Goal: Browse casually: Explore the website without a specific task or goal

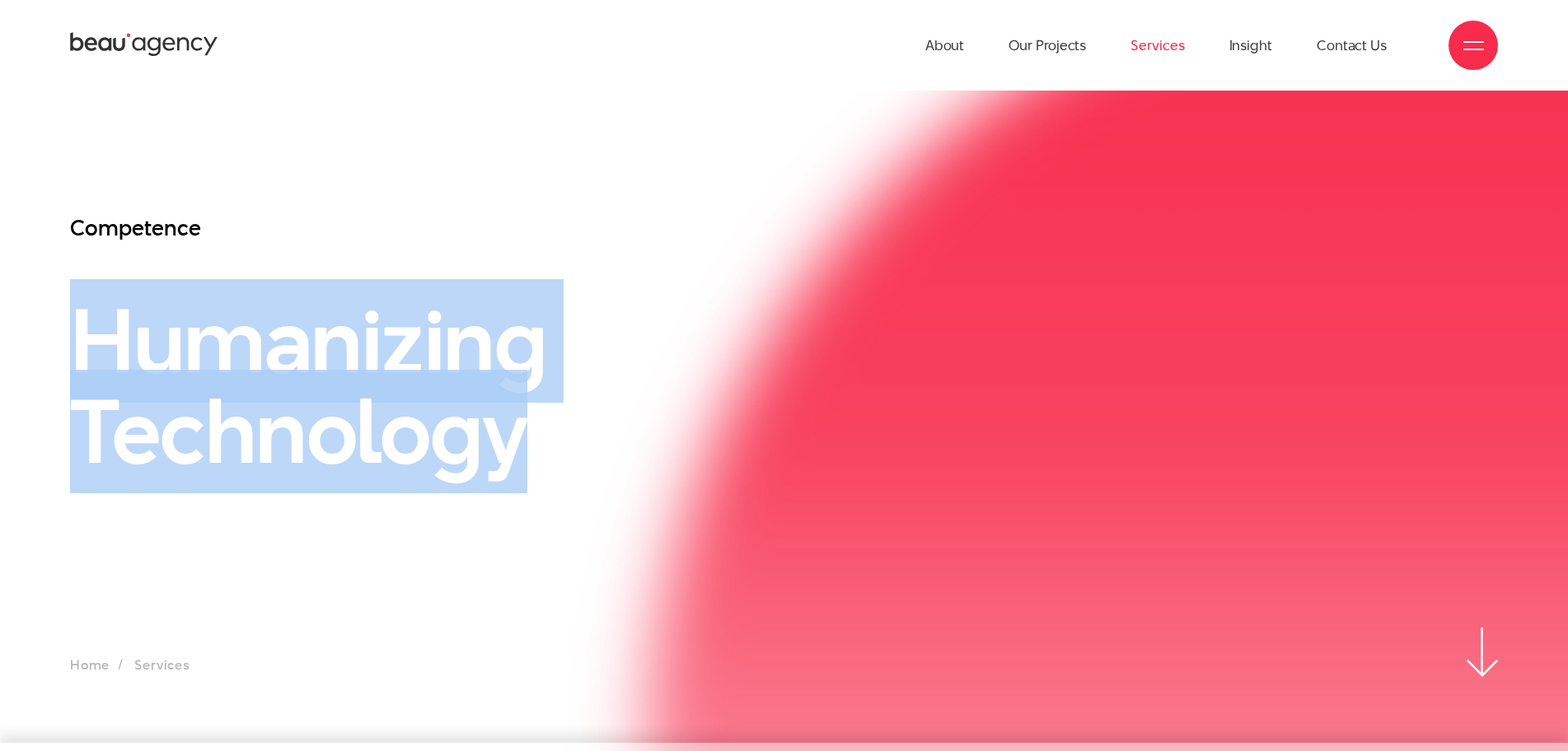
click at [758, 381] on h1 "Humanizing Technology" at bounding box center [600, 386] width 1061 height 181
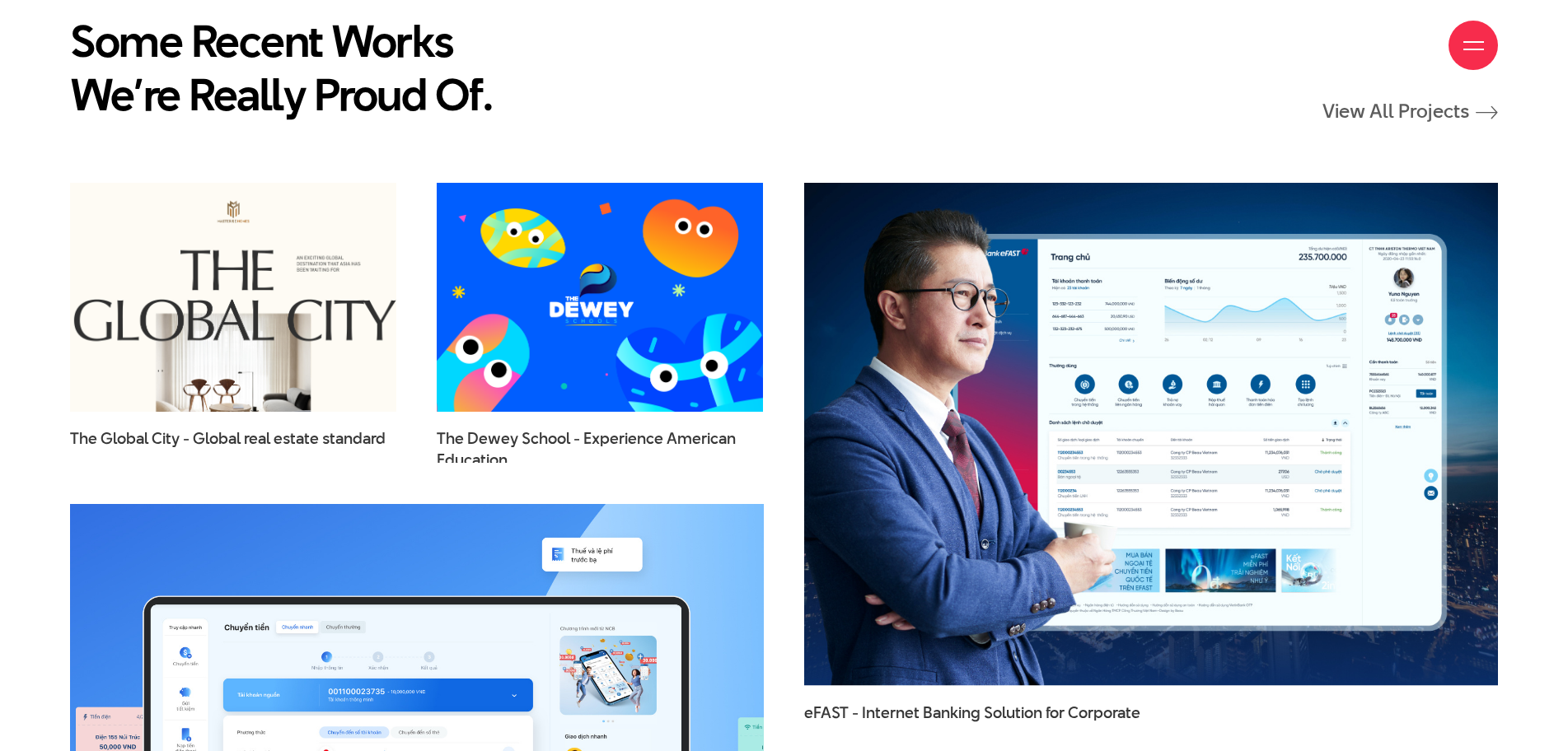
scroll to position [5024, 0]
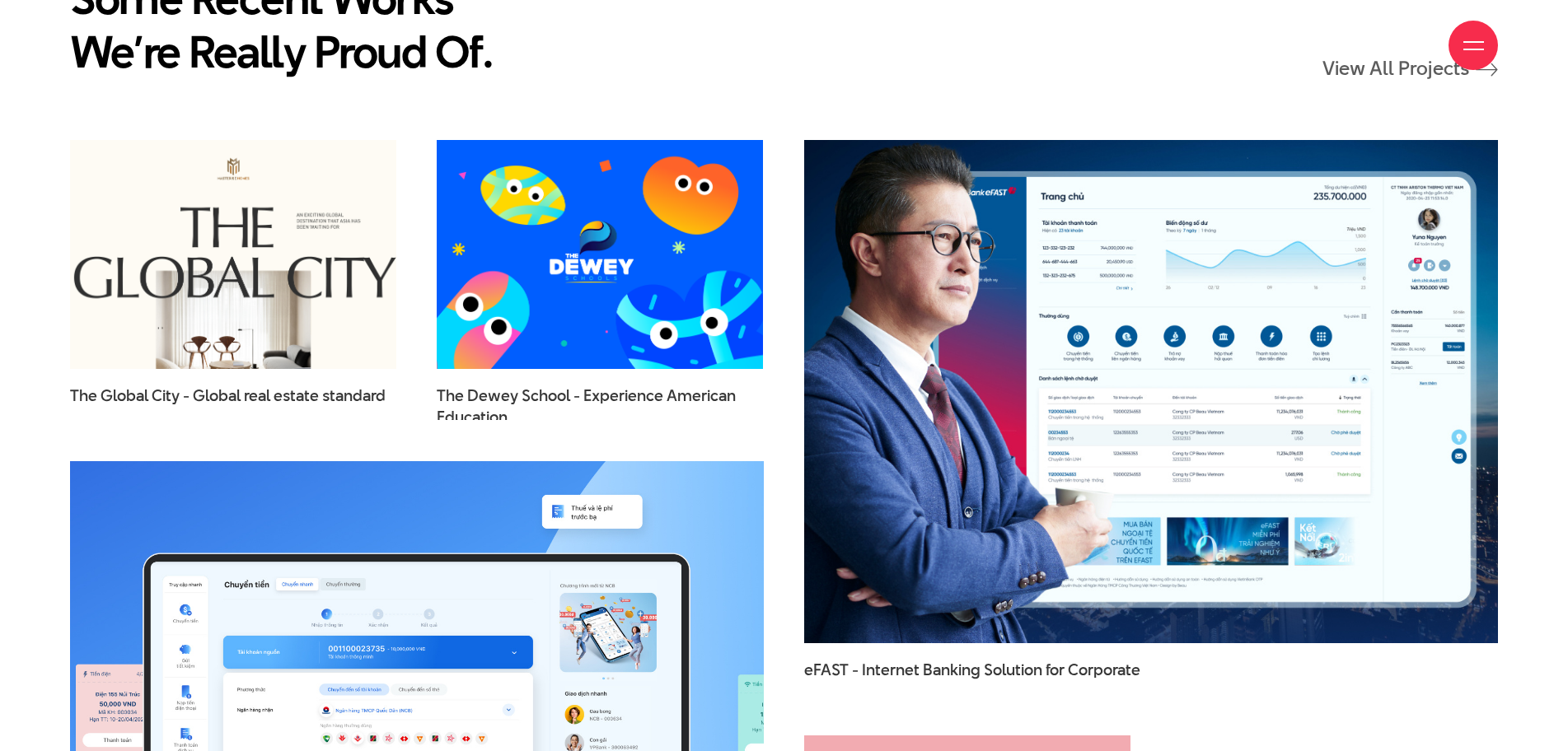
click at [1074, 374] on img at bounding box center [1150, 391] width 763 height 553
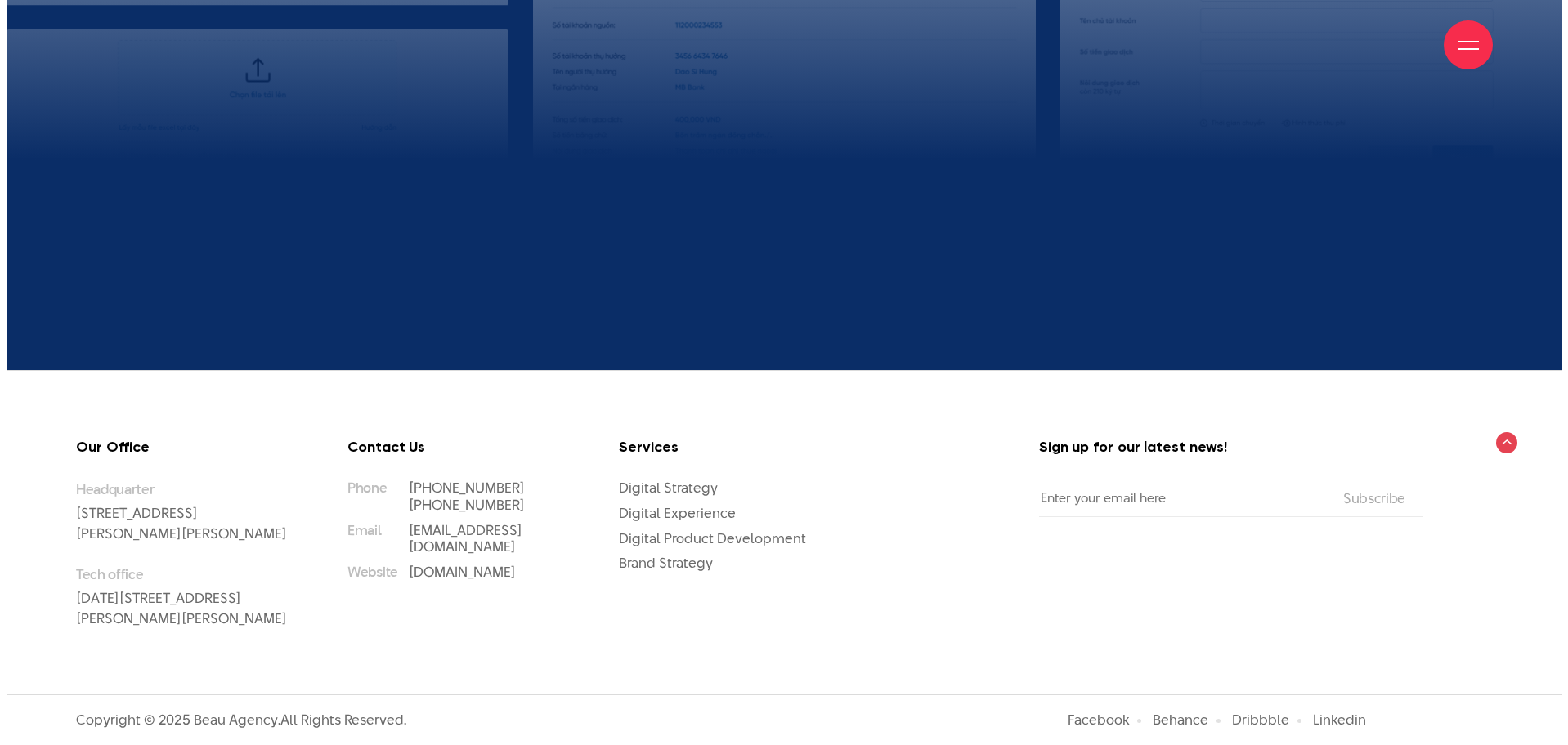
scroll to position [17831, 0]
click at [1452, 50] on div at bounding box center [1462, 45] width 21 height 21
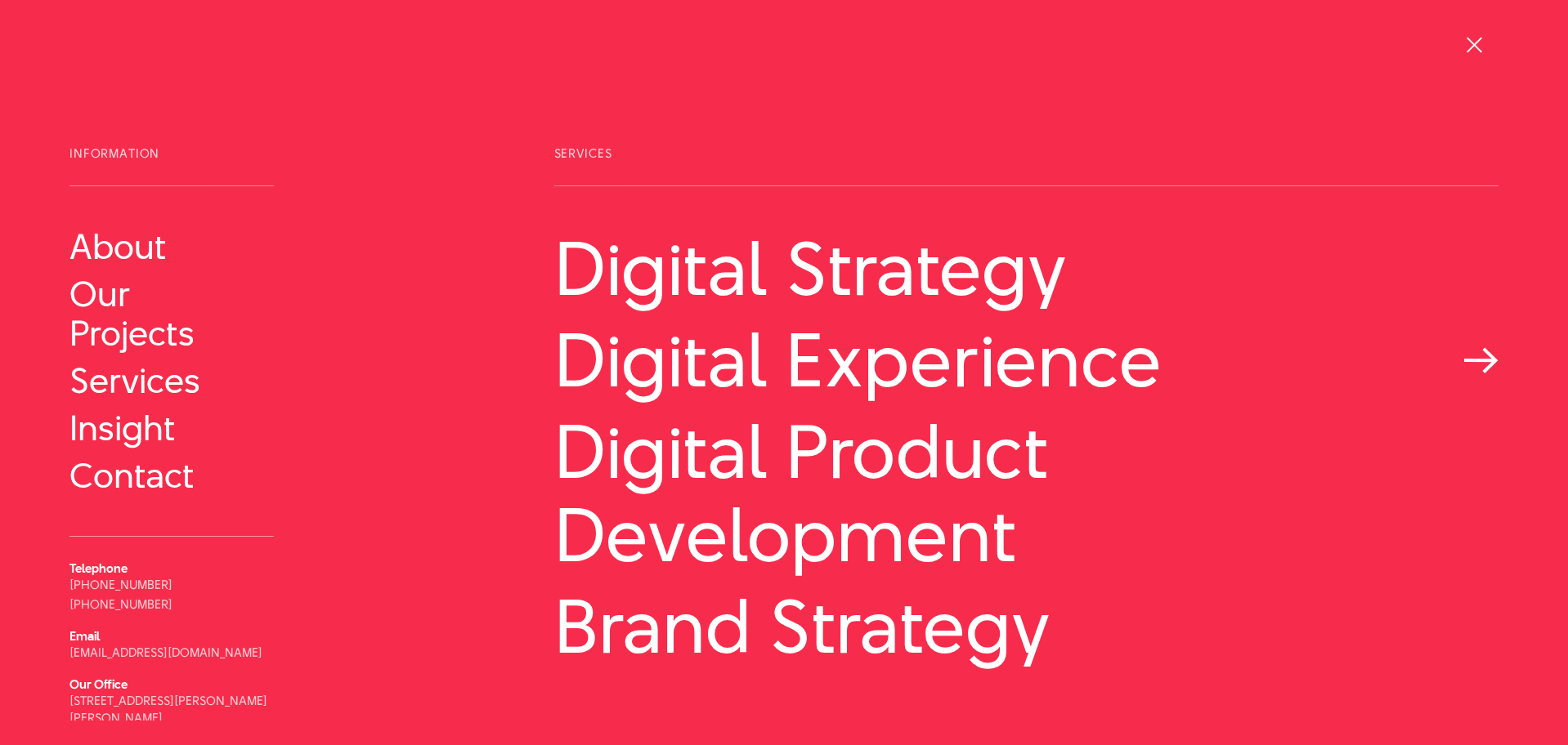
click at [856, 377] on link "Digital Experience" at bounding box center [1026, 360] width 944 height 83
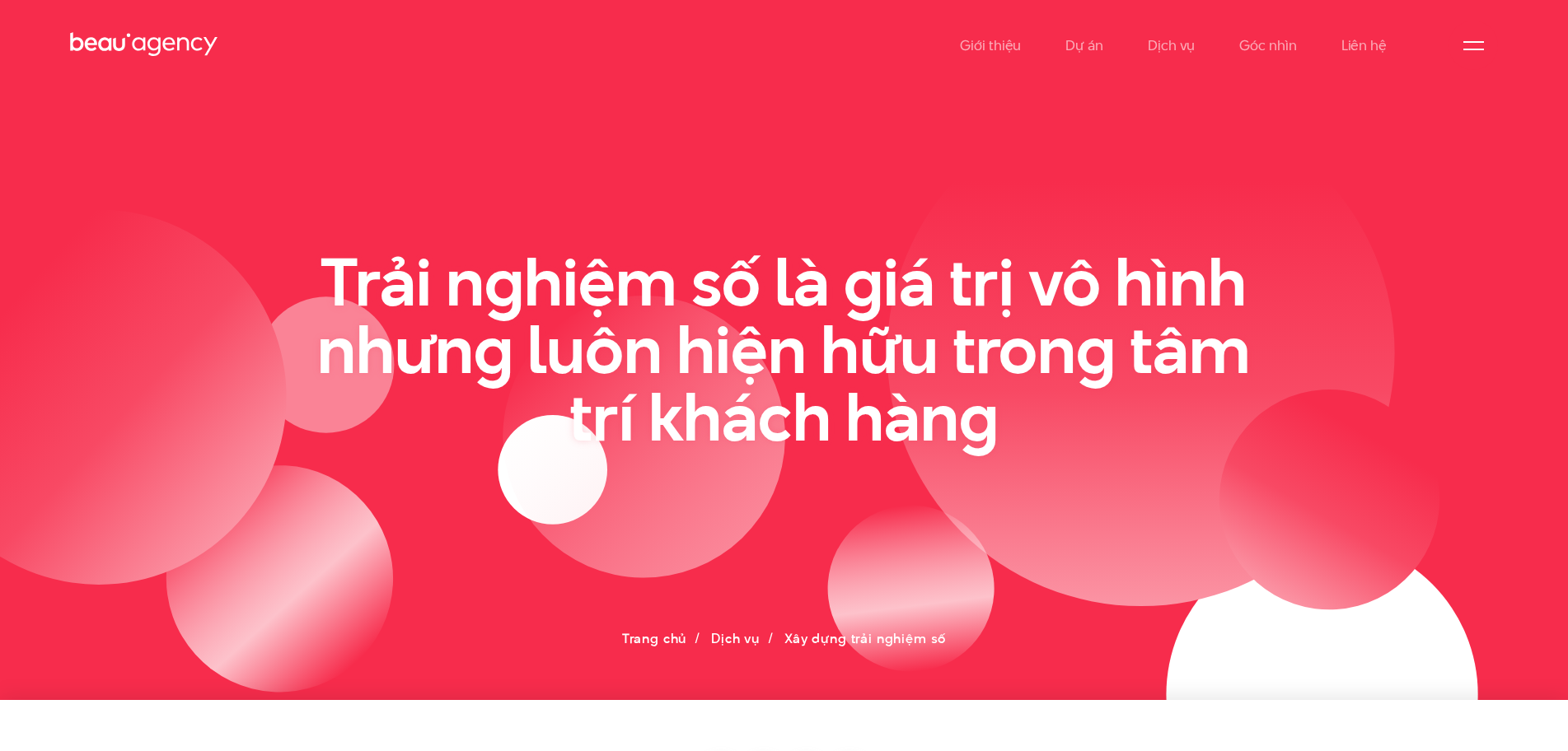
click at [1066, 49] on ul "Giới thiệu Dự án Dịch vụ Góc nhìn Liên hệ" at bounding box center [1173, 45] width 427 height 91
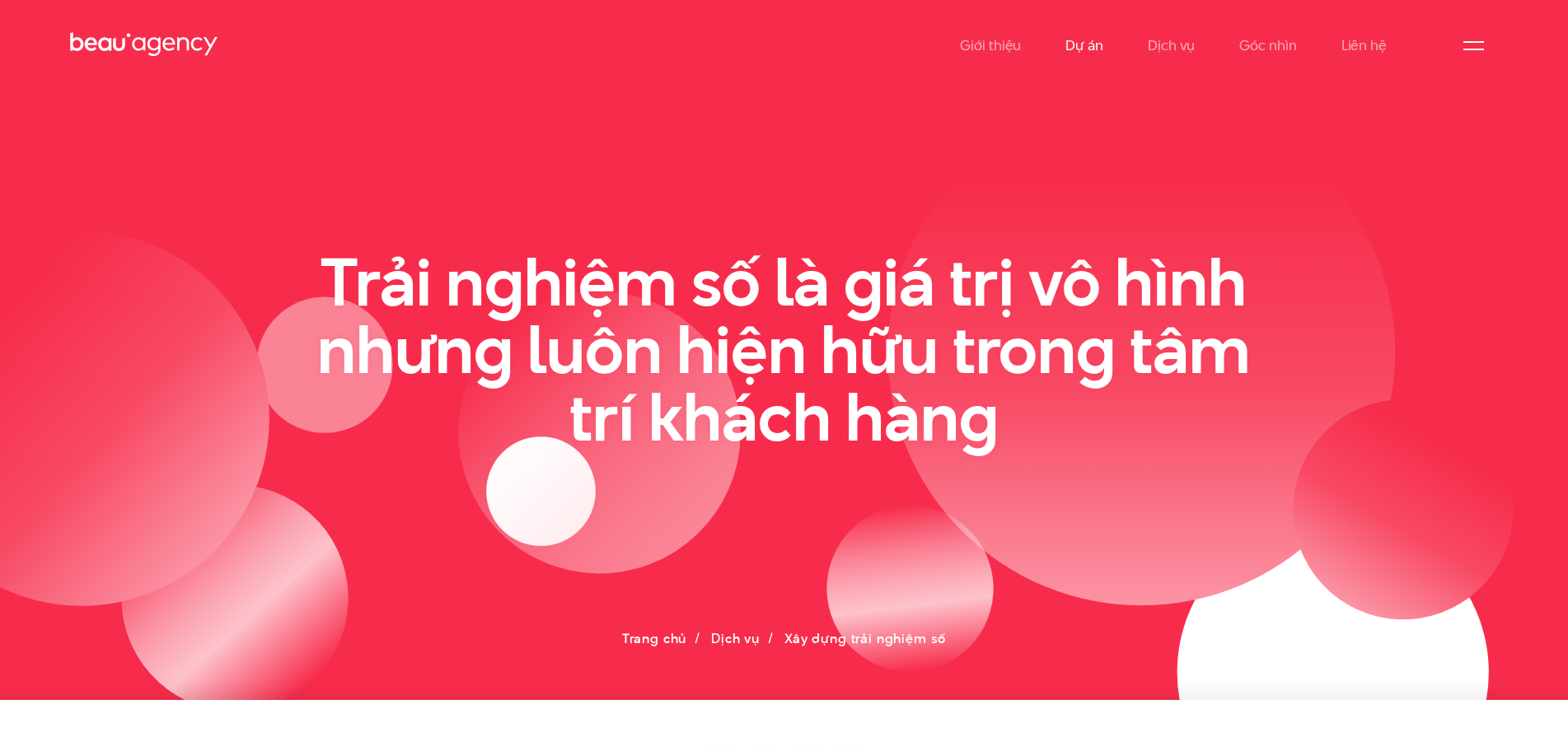
click at [1080, 46] on link "Dự án" at bounding box center [1084, 45] width 38 height 91
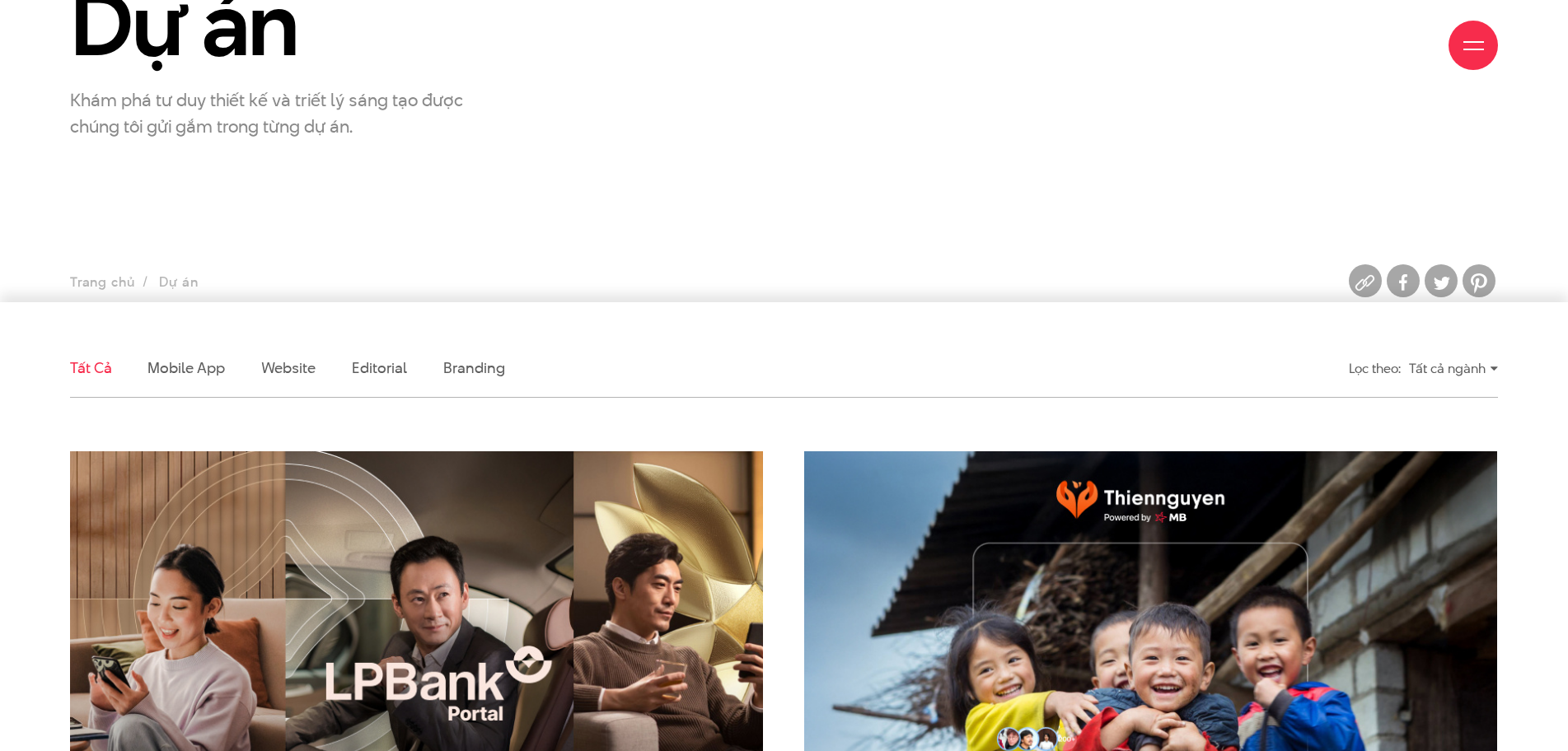
scroll to position [412, 0]
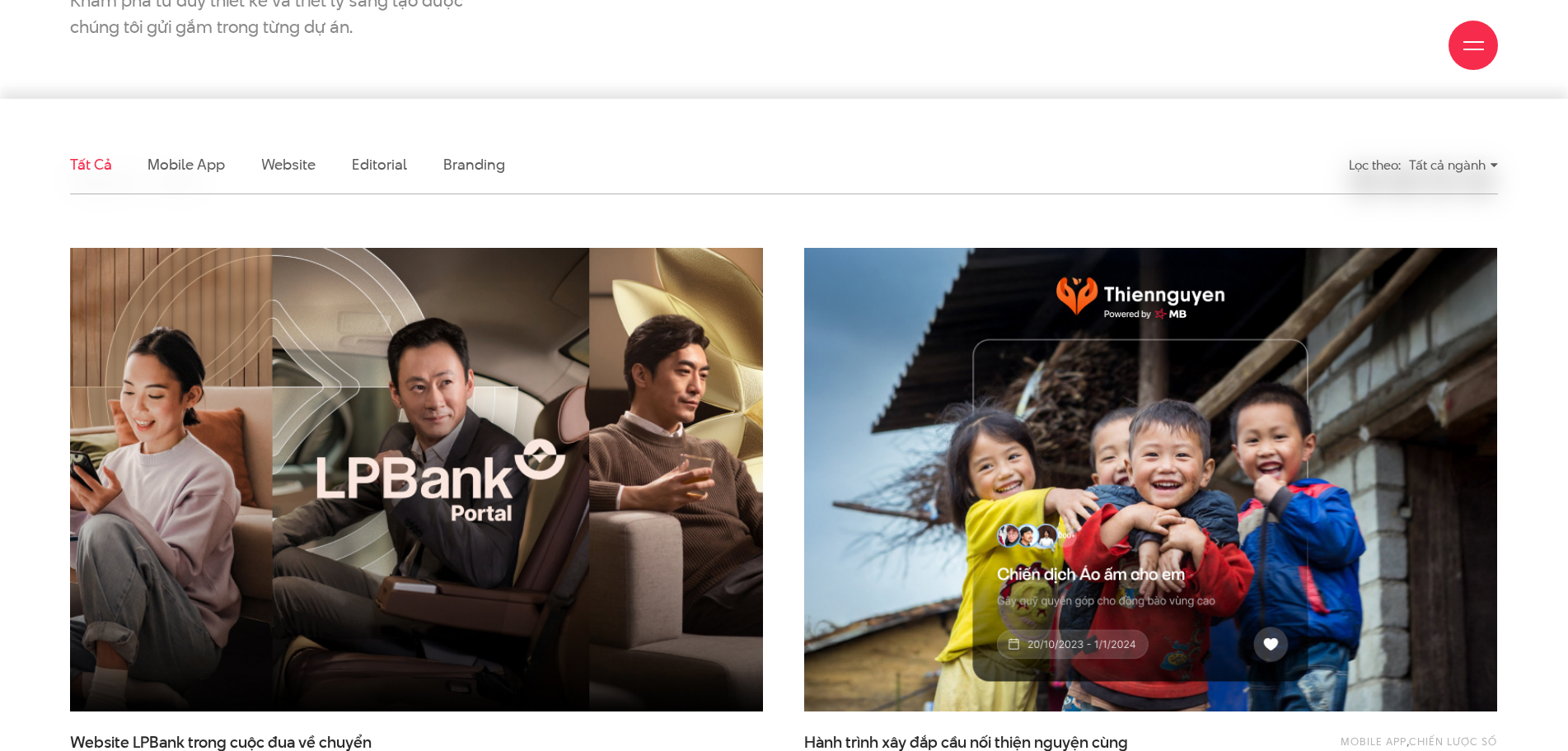
click at [460, 409] on img at bounding box center [417, 479] width 762 height 510
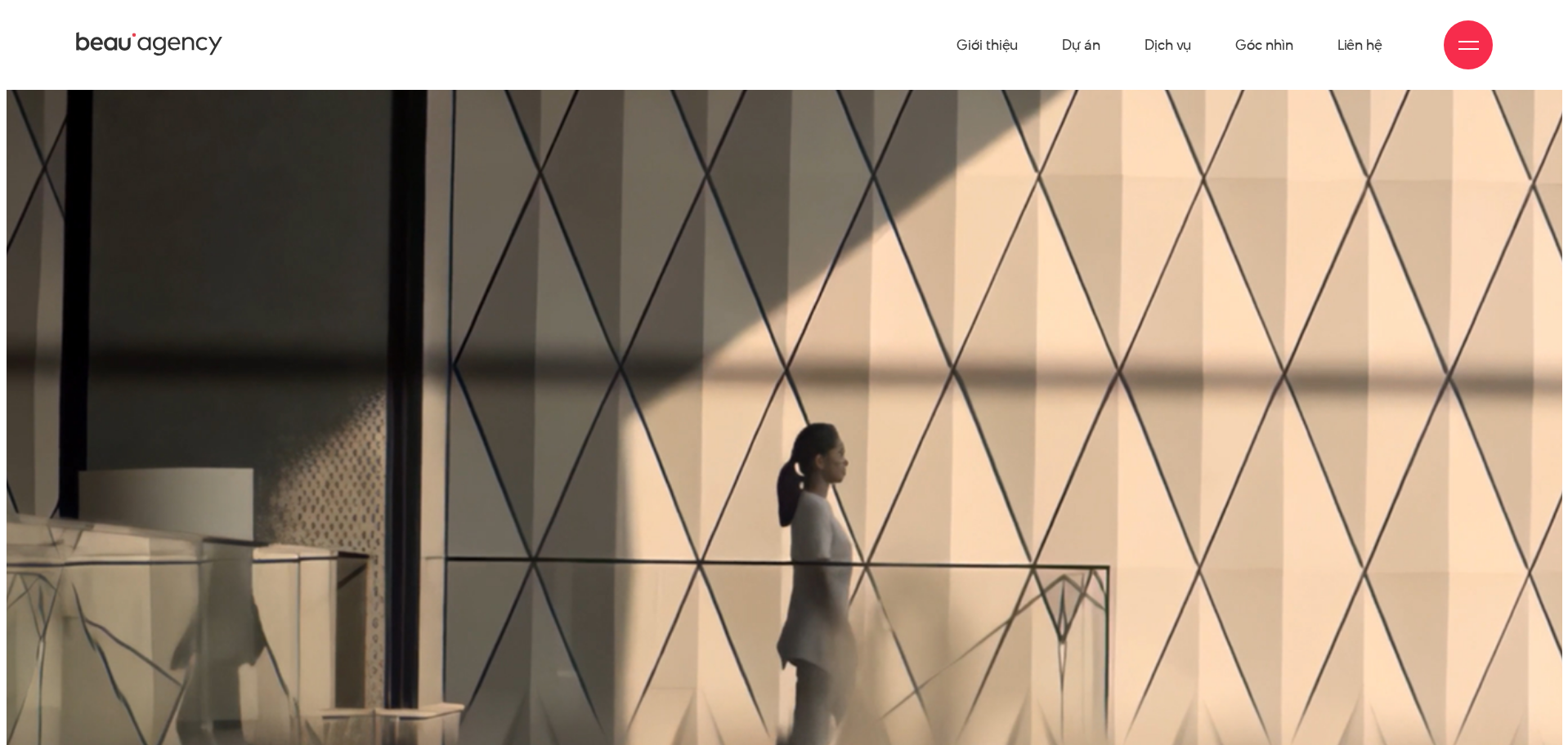
scroll to position [82, 0]
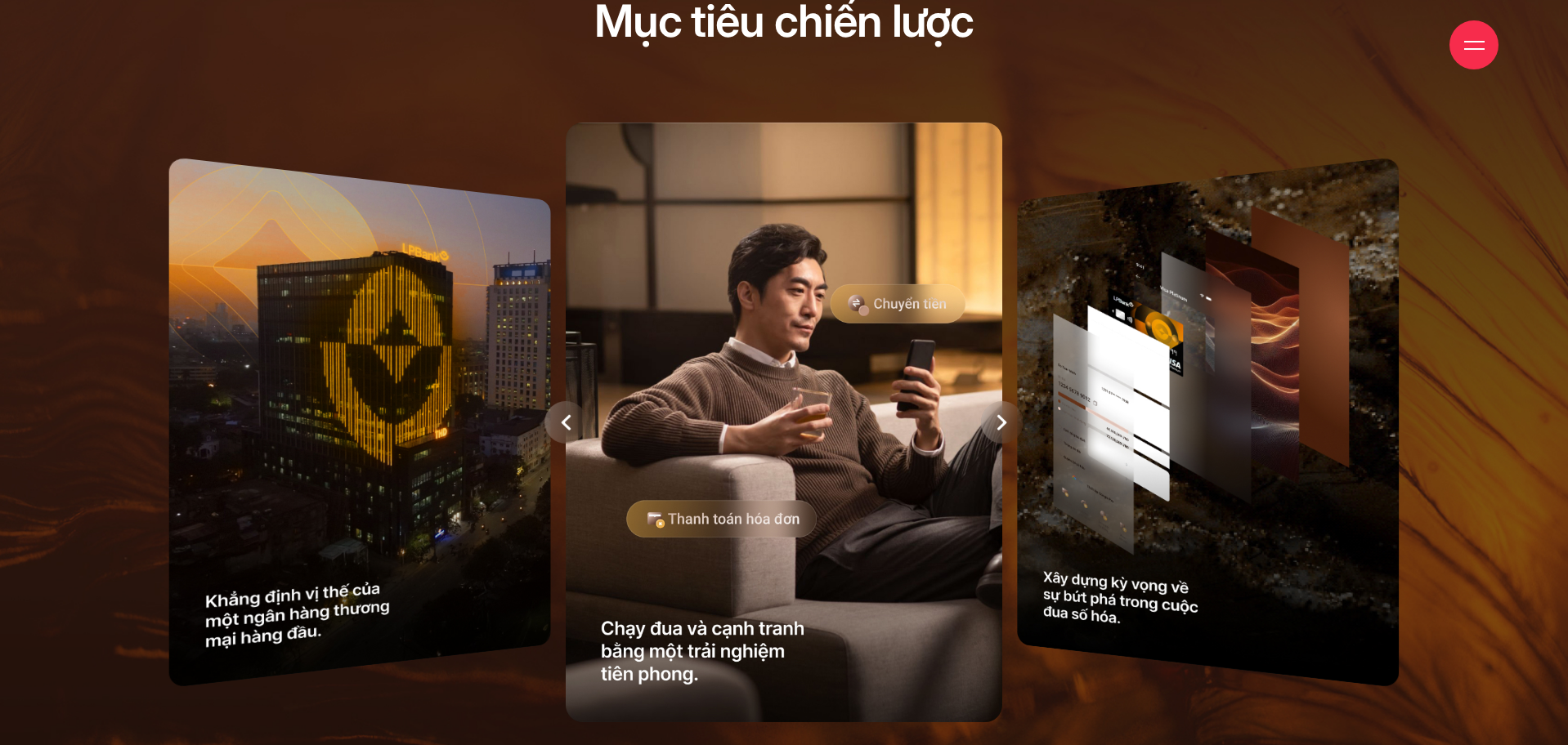
click at [1007, 417] on icon at bounding box center [1002, 422] width 11 height 17
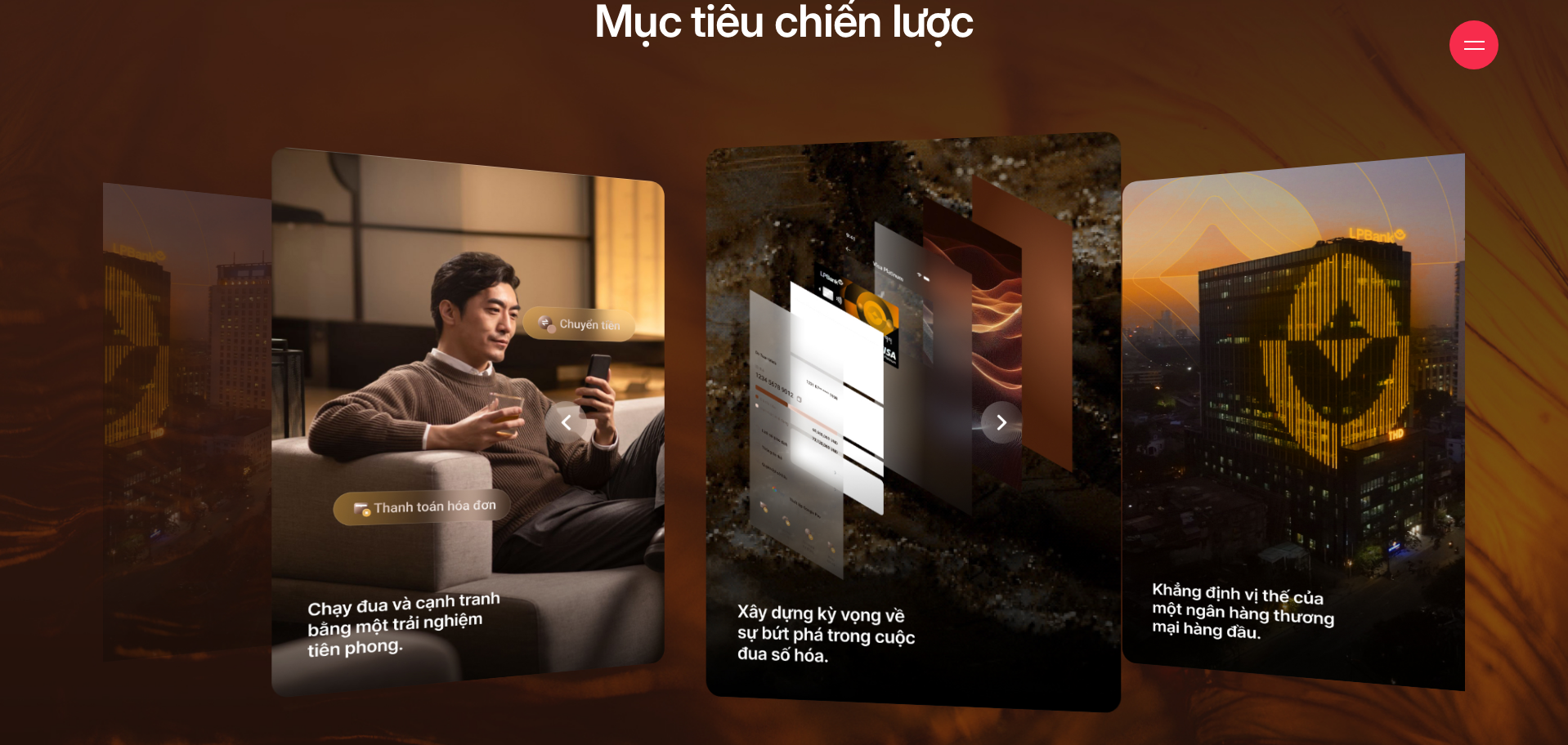
click at [1007, 417] on div at bounding box center [457, 422] width 1362 height 617
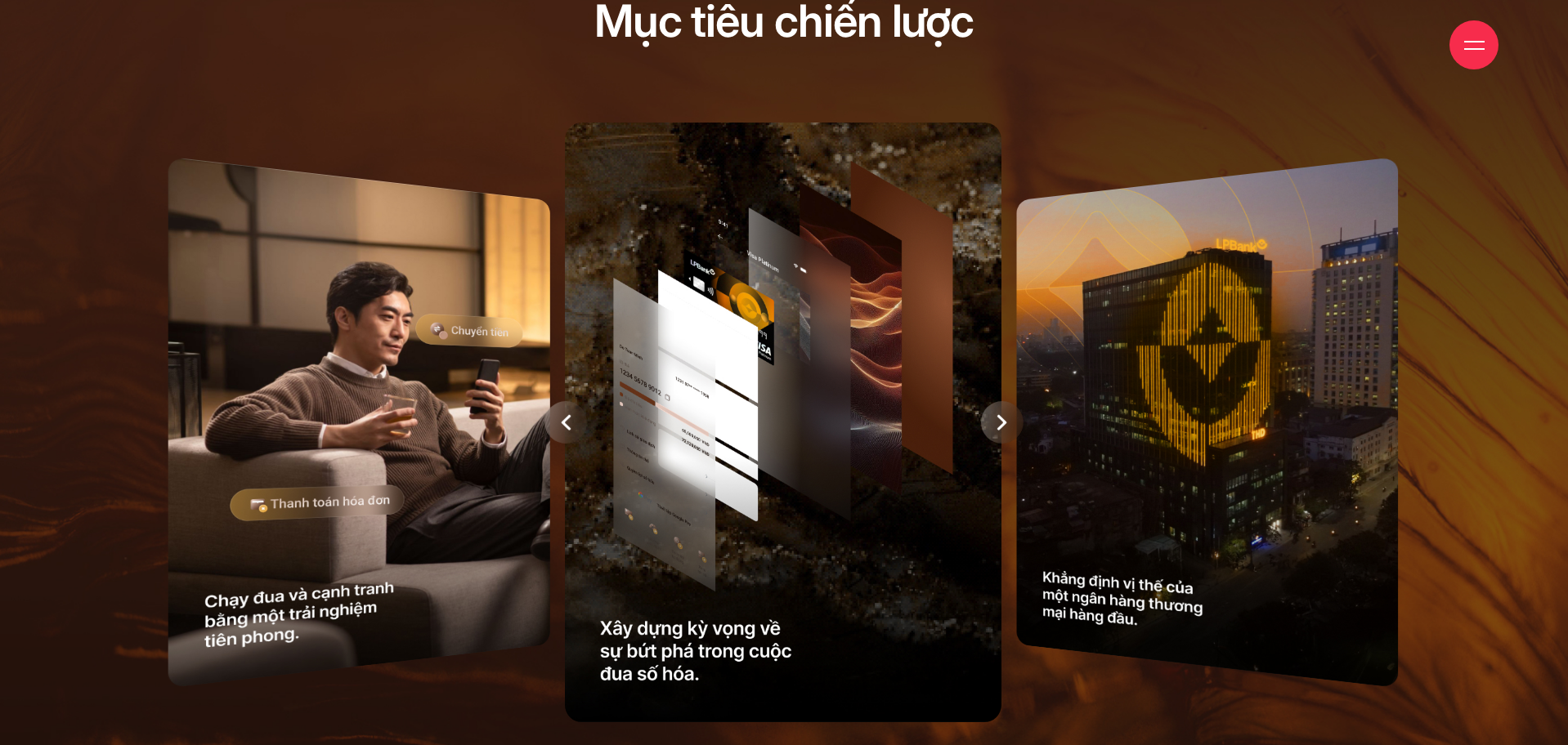
click at [996, 416] on div at bounding box center [1002, 422] width 42 height 42
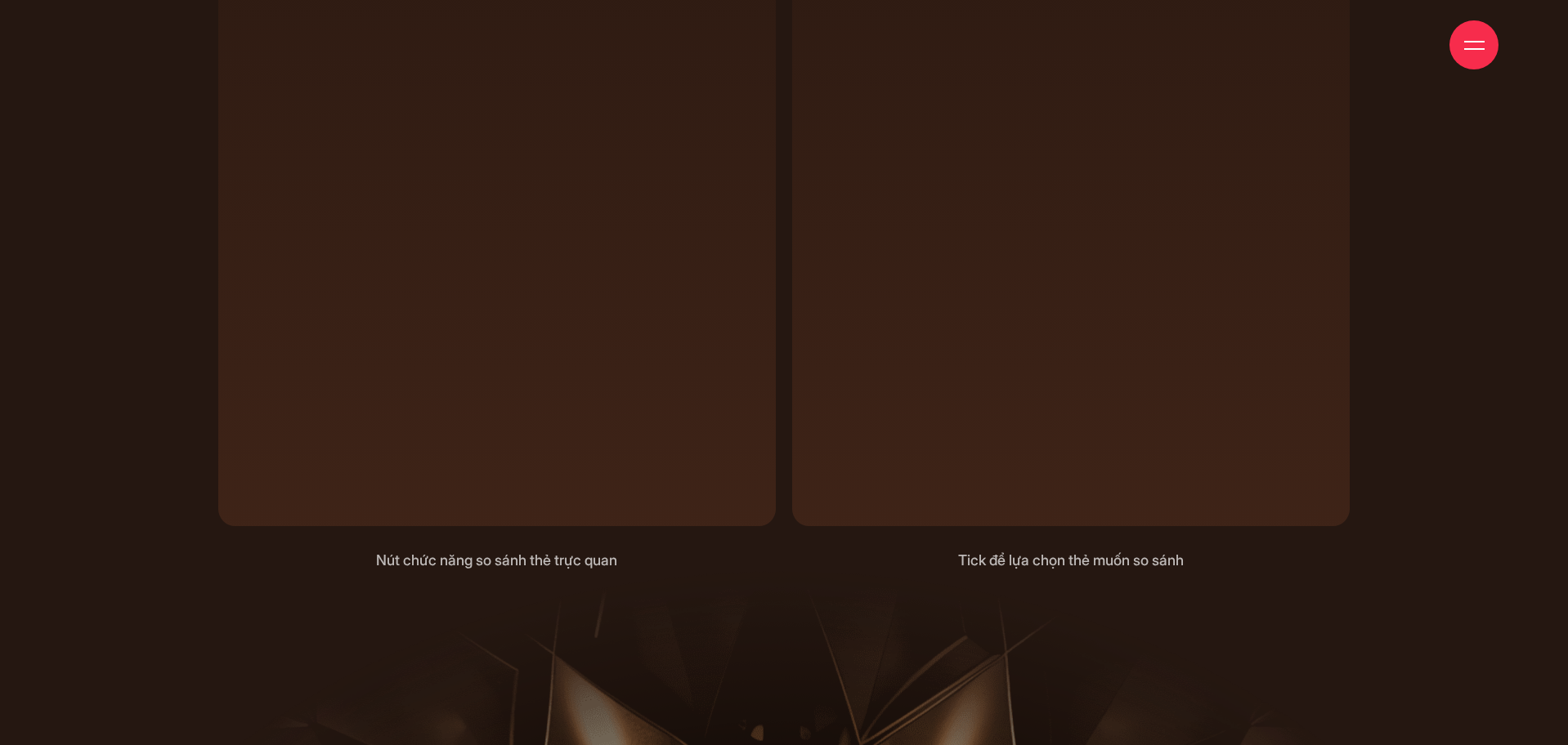
click at [1467, 52] on div at bounding box center [1474, 45] width 21 height 21
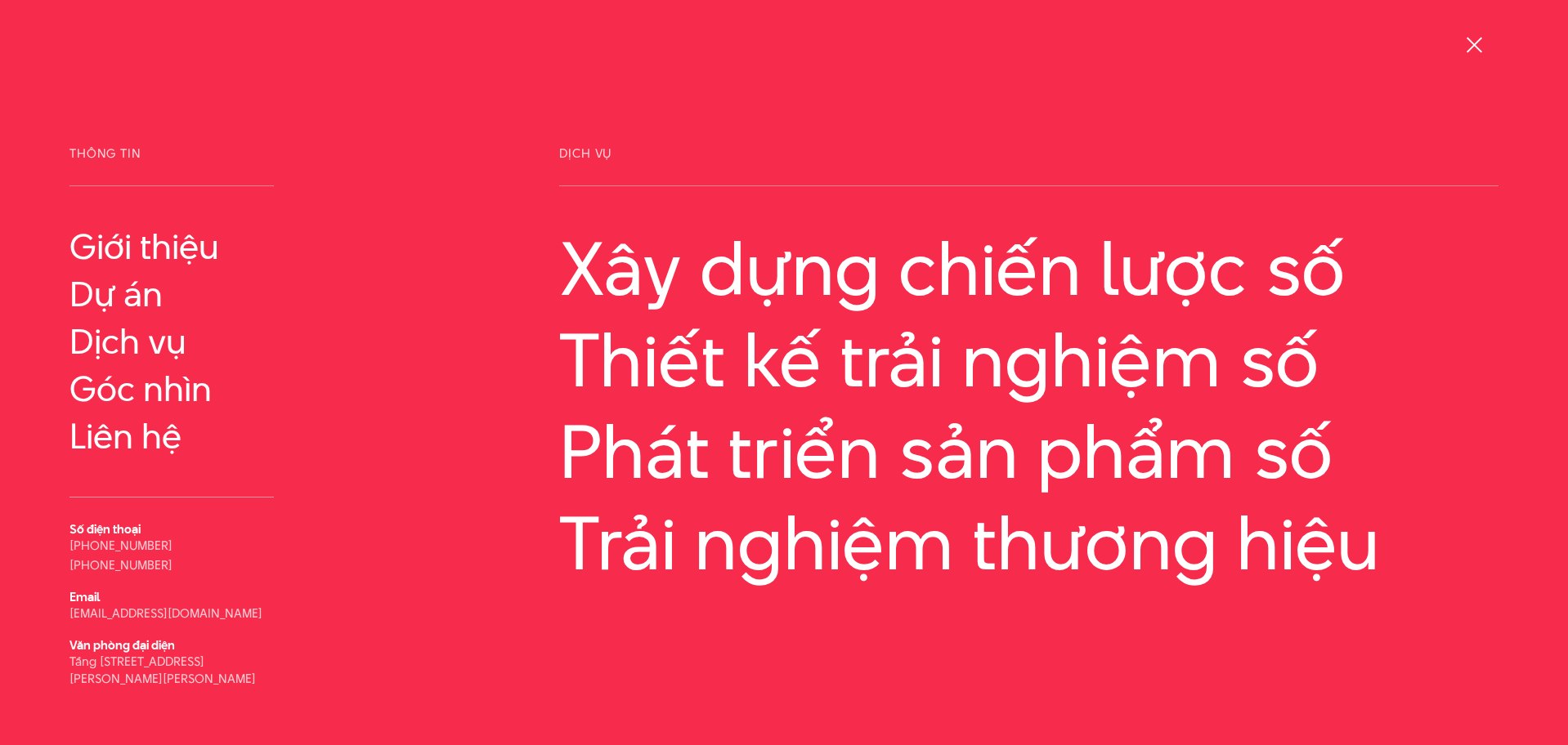
drag, startPoint x: 66, startPoint y: 101, endPoint x: 132, endPoint y: 91, distance: 66.8
click at [66, 101] on div "Thông tin Giới thiệu Dự án" at bounding box center [784, 372] width 1568 height 745
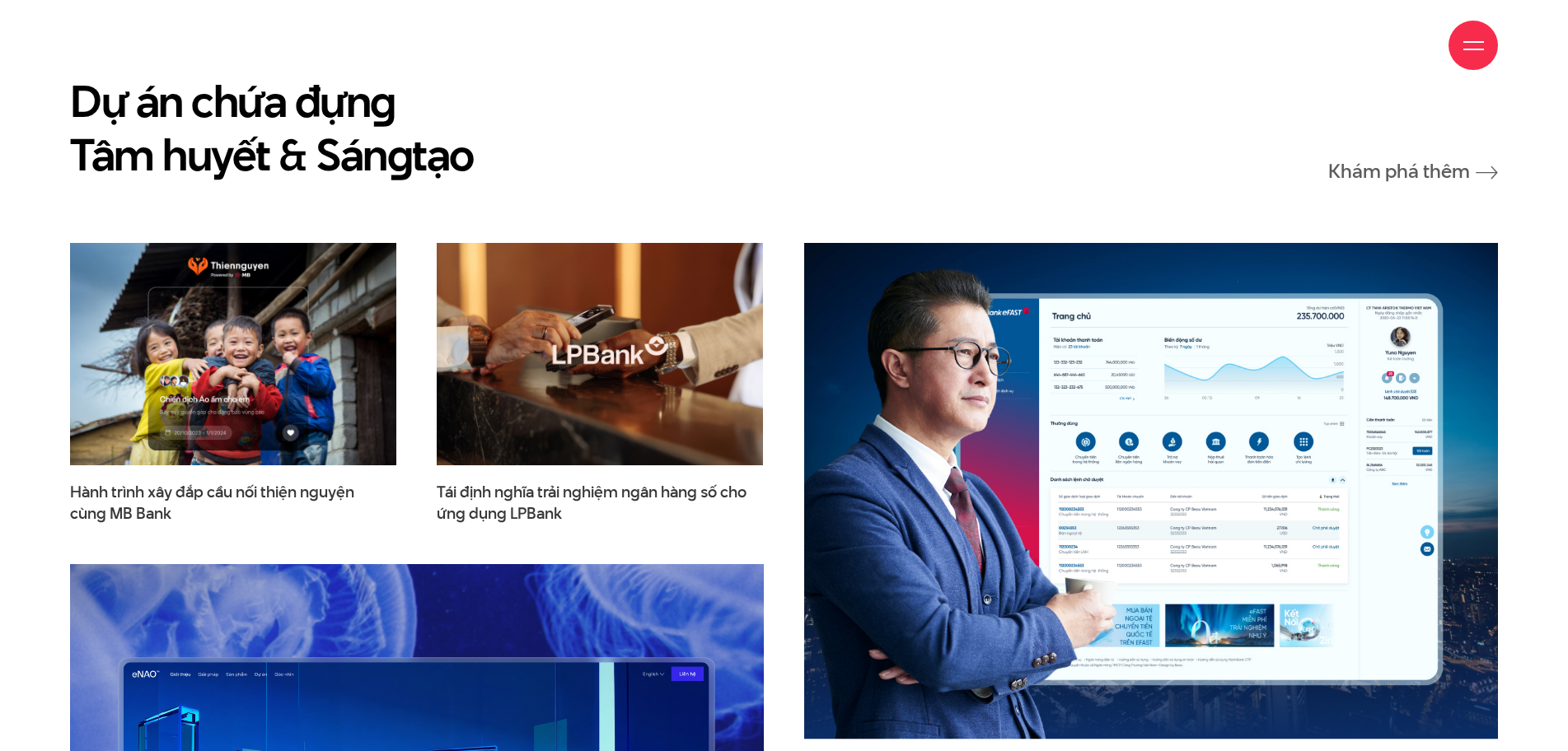
scroll to position [2388, 0]
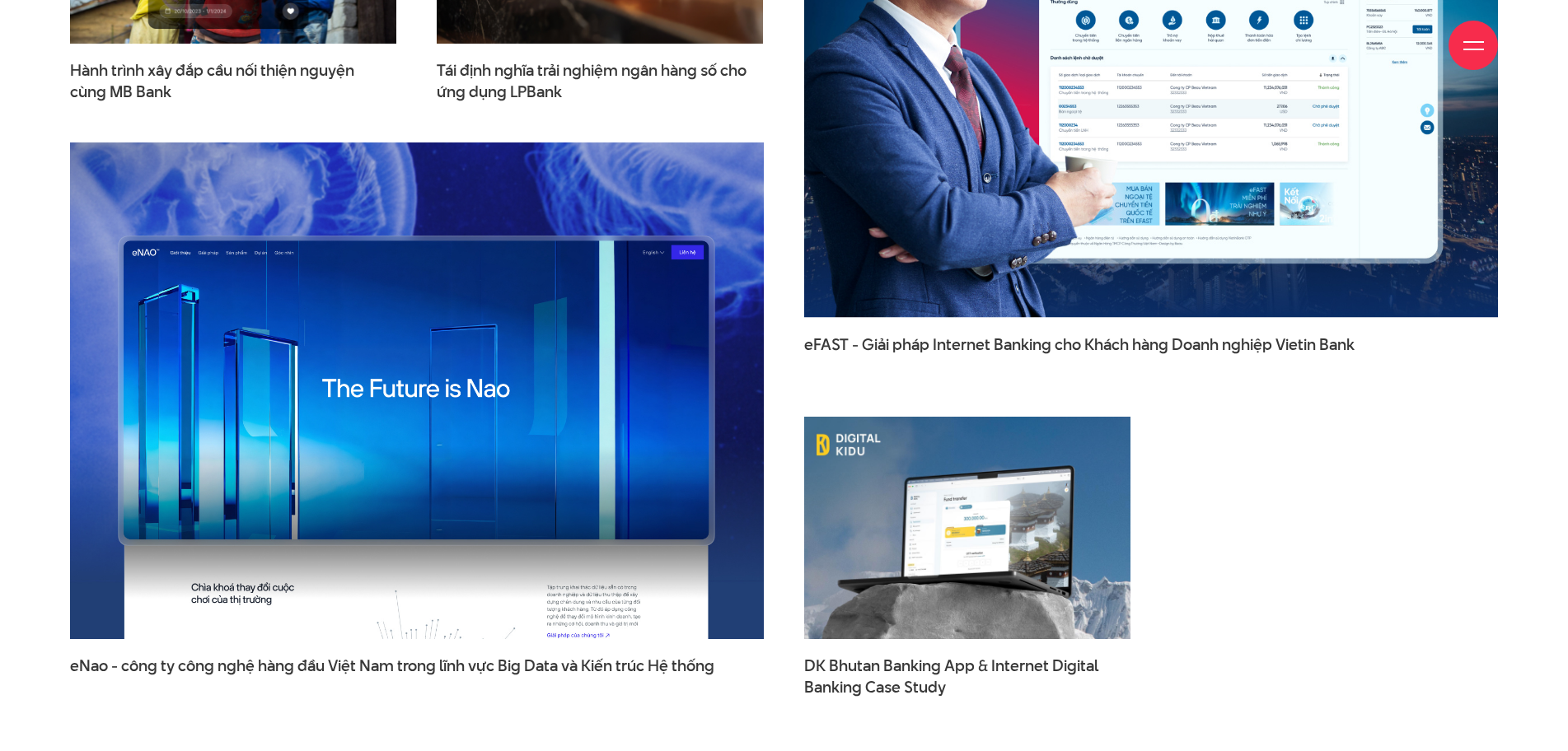
click at [785, 399] on div "DK Bhutan Banking App & Internet Digital Banking Case Study" at bounding box center [966, 556] width 367 height 321
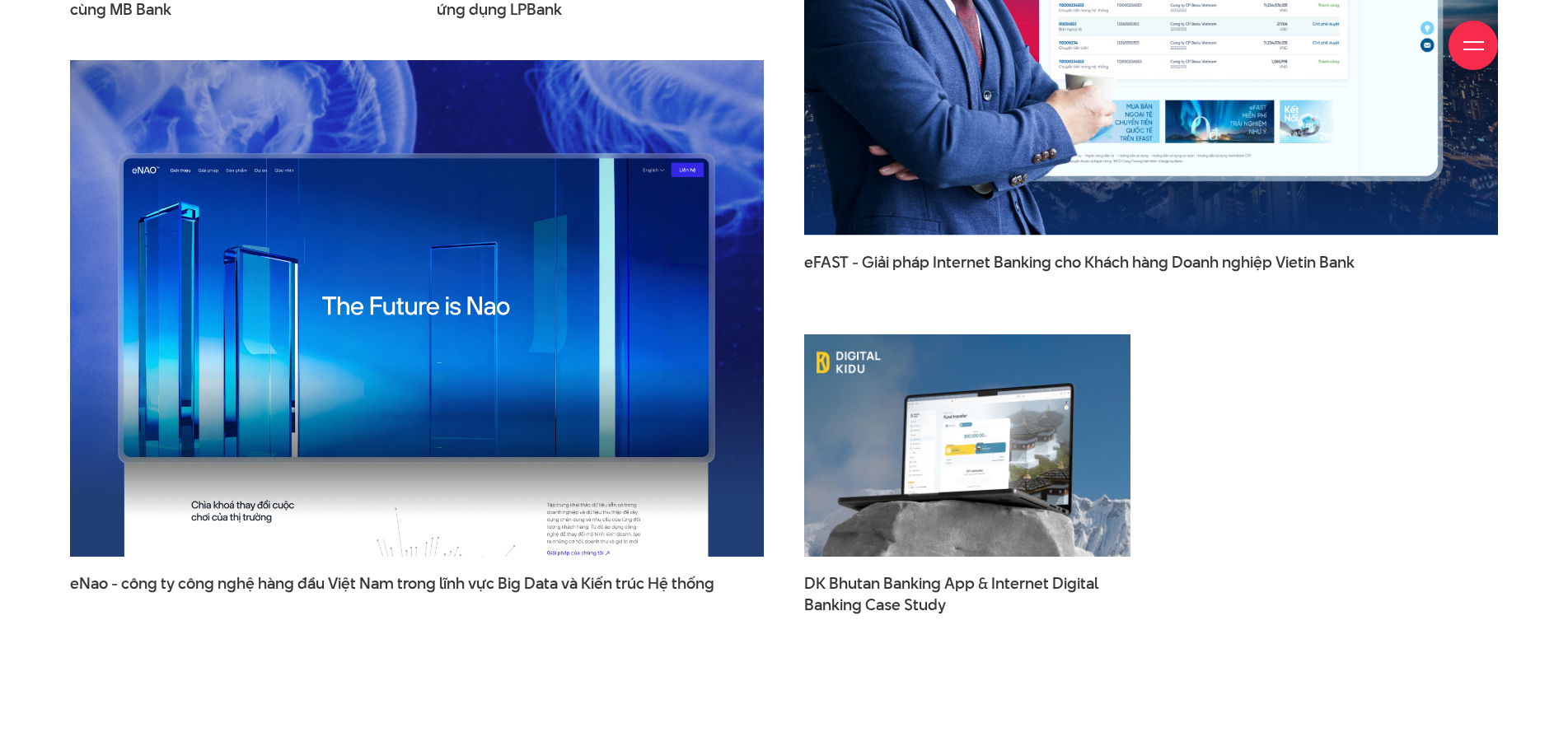
click at [785, 399] on div "DK Bhutan Banking App & Internet Digital Banking Case Study" at bounding box center [966, 473] width 367 height 321
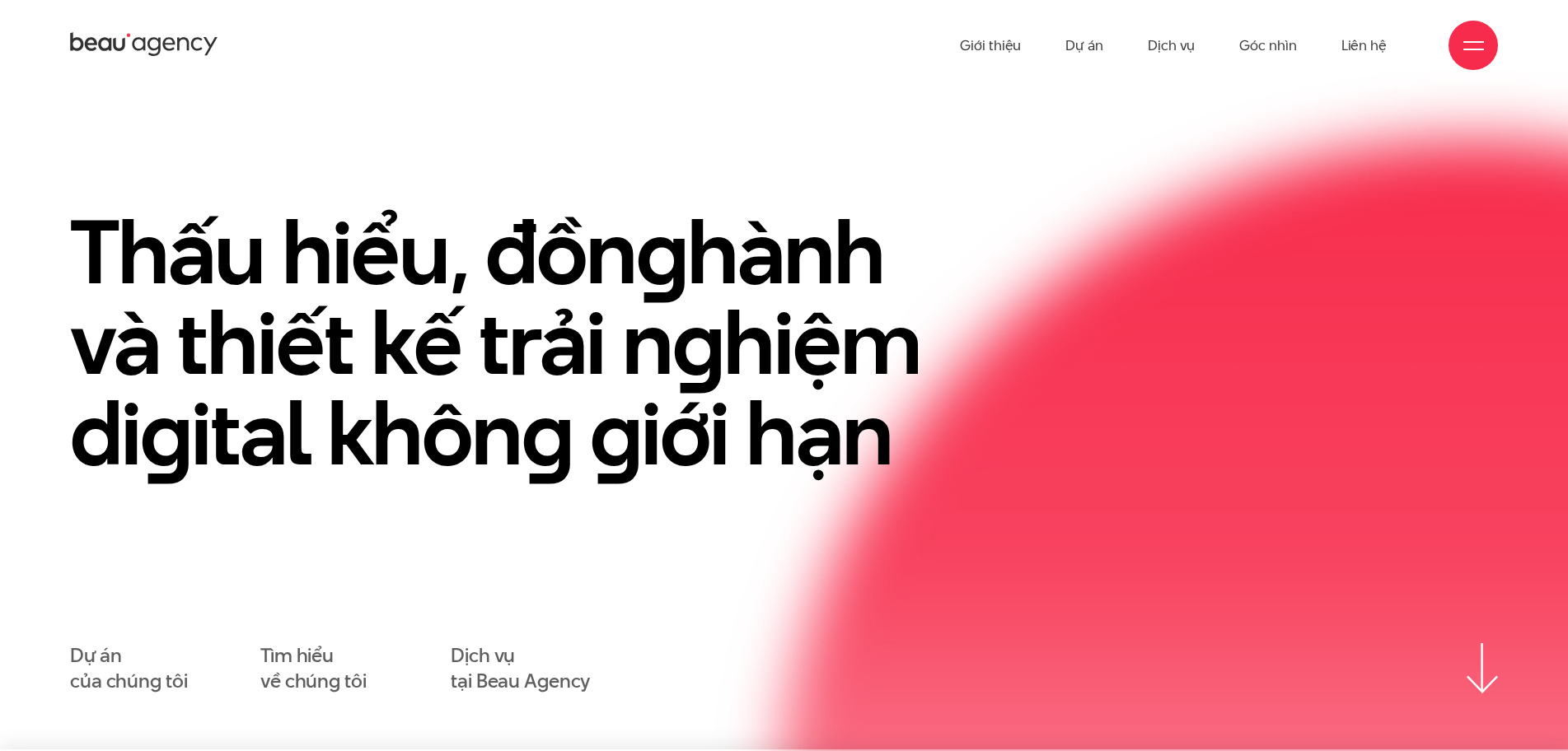
scroll to position [0, 0]
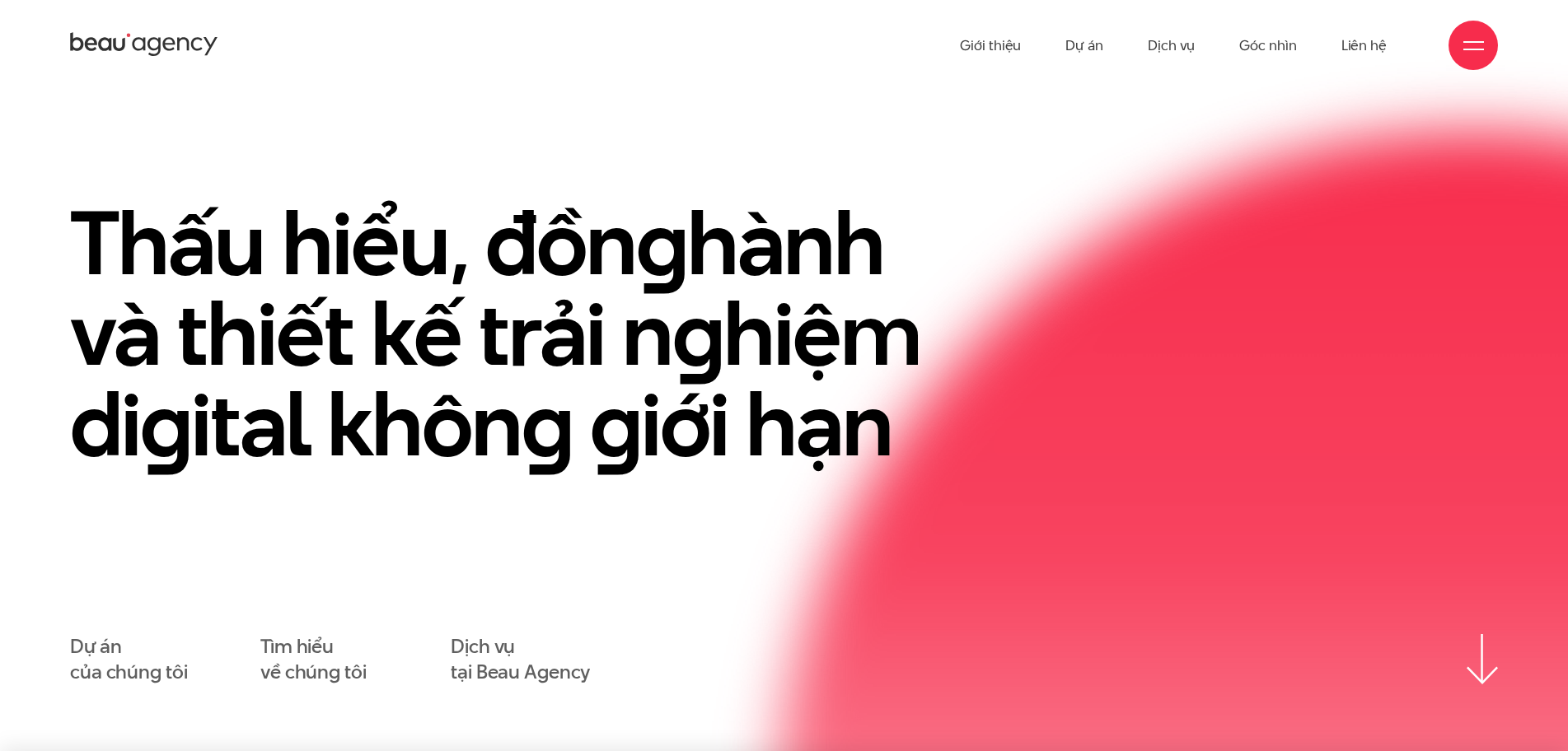
click at [20, 95] on section "Thấu hiểu, đồn g hành và thiết kế trải n g hiệm di g ital khôn g g iới hạn Dự á…" at bounding box center [784, 421] width 1568 height 660
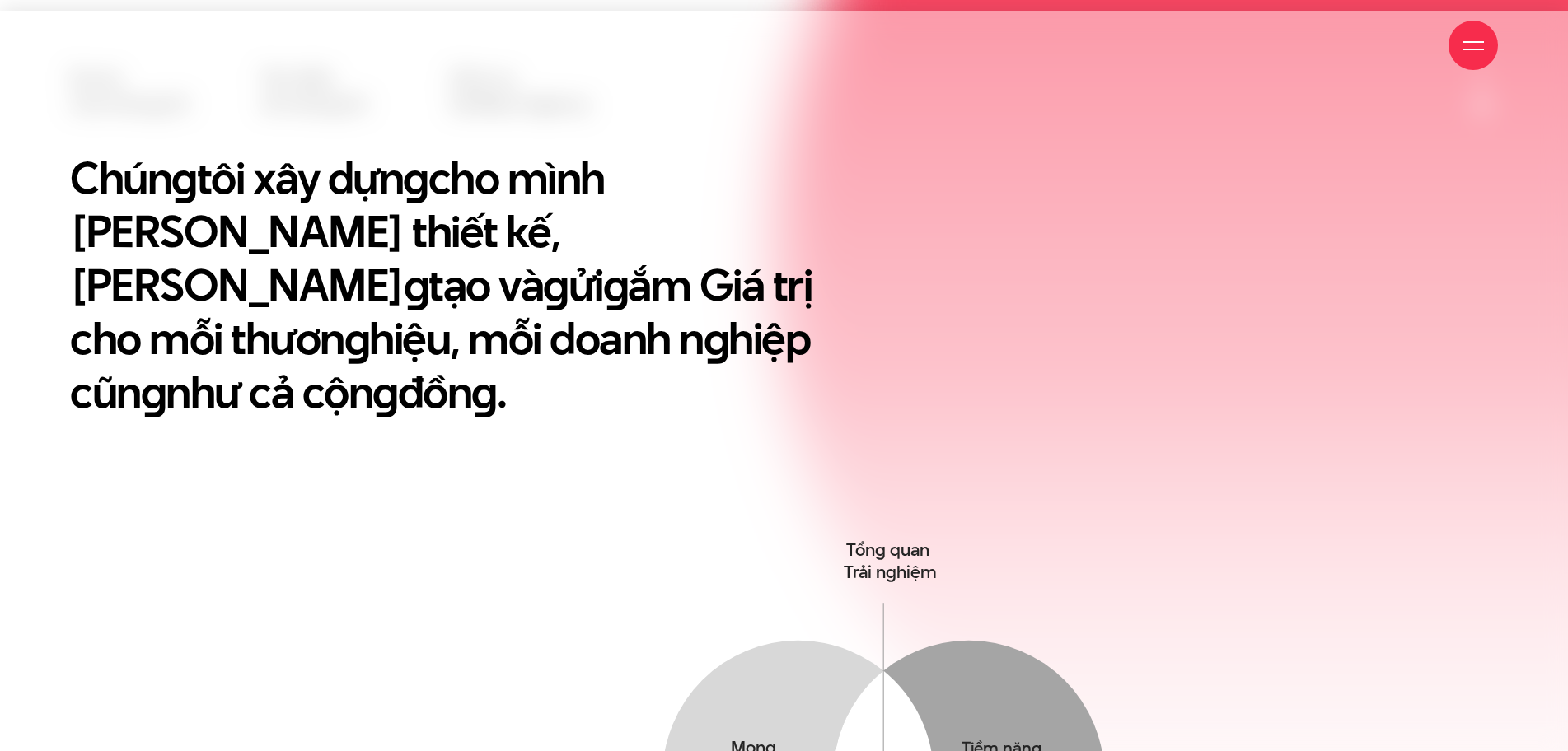
scroll to position [906, 0]
